Goal: Check status: Check status

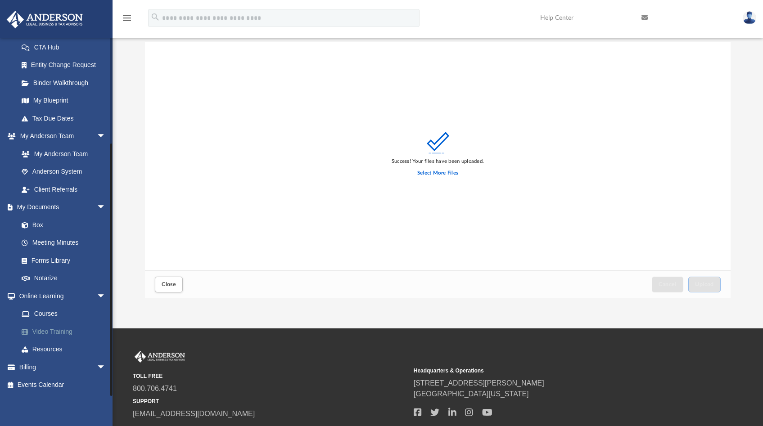
scroll to position [95, 0]
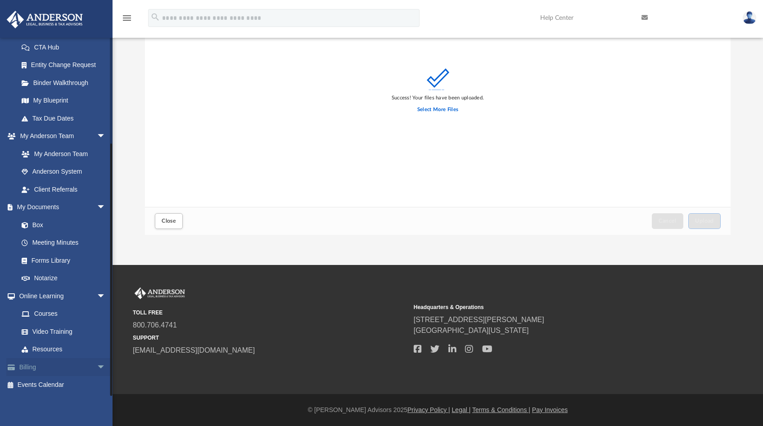
click at [97, 369] on span "arrow_drop_down" at bounding box center [106, 367] width 18 height 18
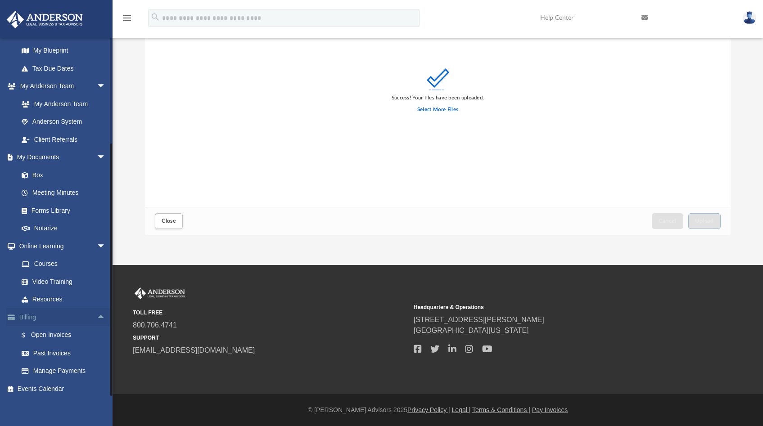
scroll to position [198, 0]
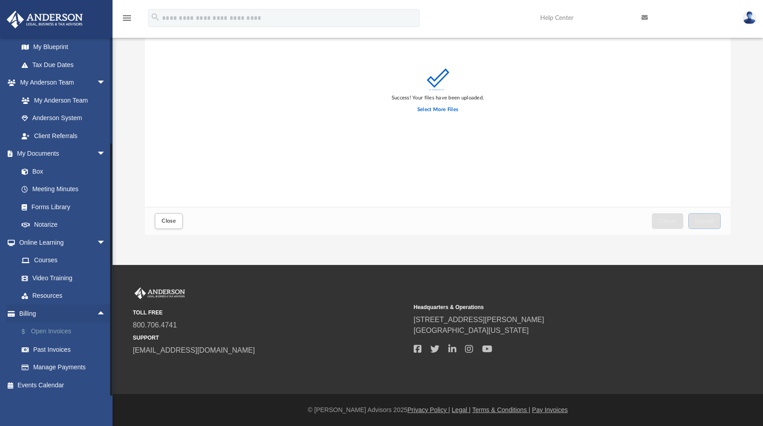
click at [51, 333] on link "$ Open Invoices" at bounding box center [66, 332] width 107 height 18
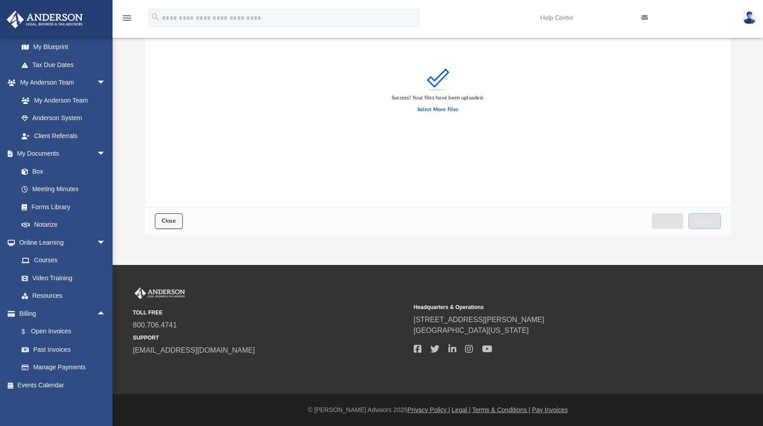
click at [177, 221] on button "Close" at bounding box center [169, 221] width 28 height 16
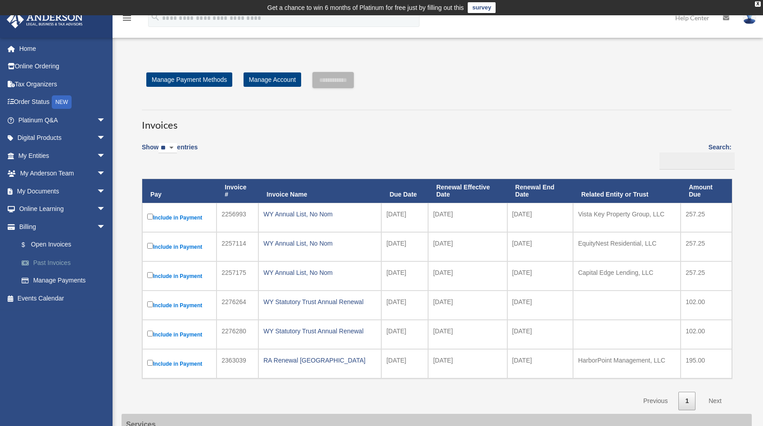
click at [44, 264] on link "Past Invoices" at bounding box center [66, 263] width 107 height 18
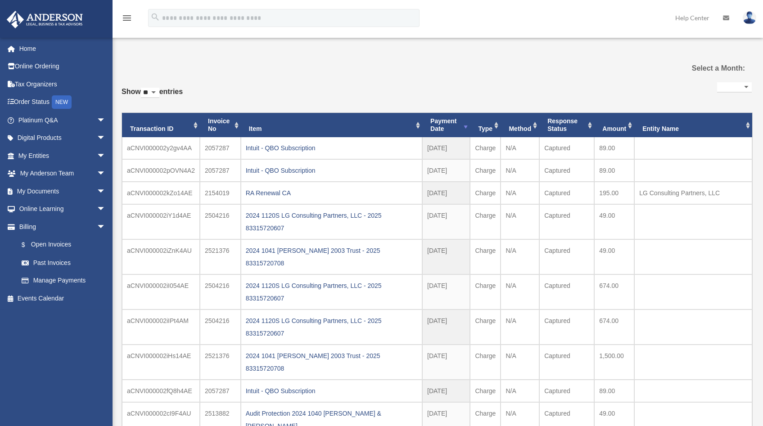
select select
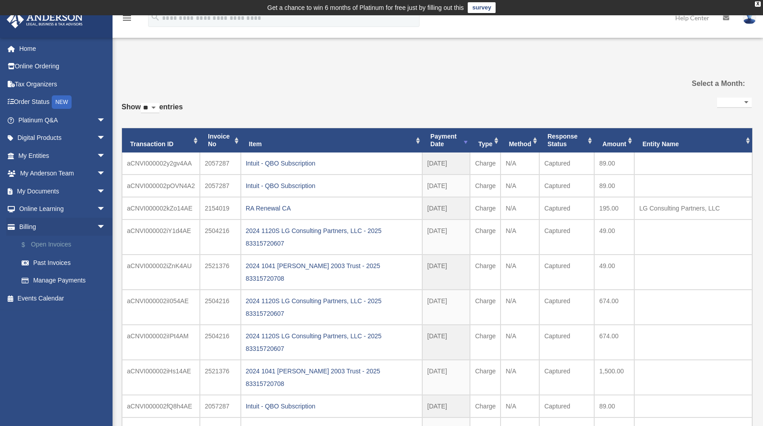
click at [46, 245] on link "$ Open Invoices" at bounding box center [66, 245] width 107 height 18
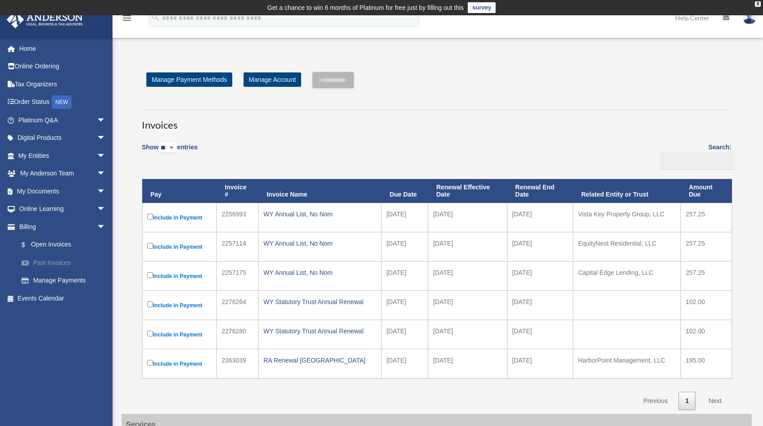
click at [41, 260] on link "Past Invoices" at bounding box center [66, 263] width 107 height 18
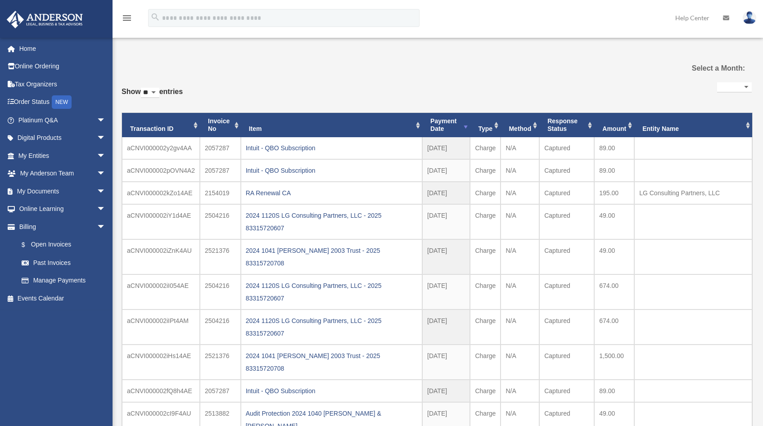
select select
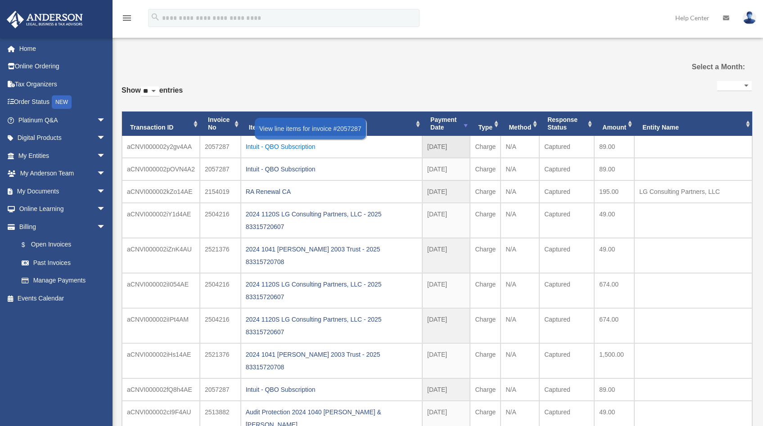
scroll to position [29, 0]
